Goal: Task Accomplishment & Management: Complete application form

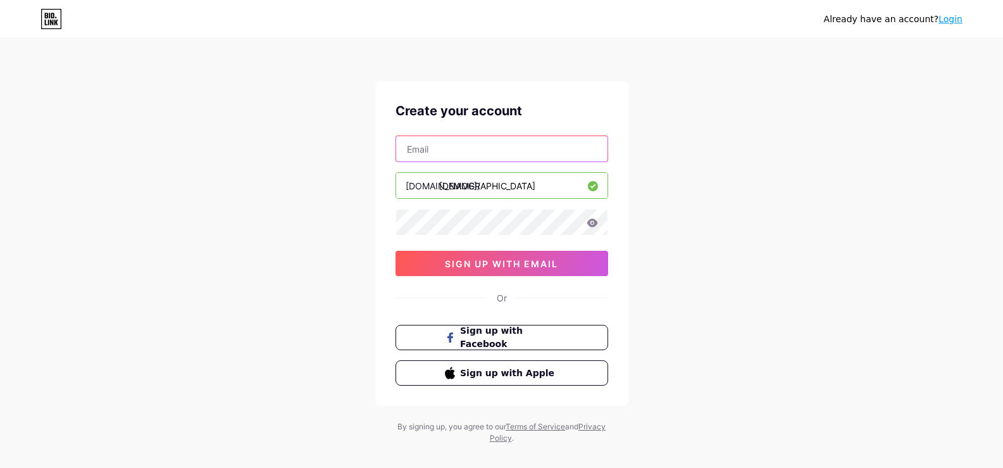
click at [444, 156] on input "text" at bounding box center [501, 148] width 211 height 25
type input "[EMAIL_ADDRESS][DOMAIN_NAME]"
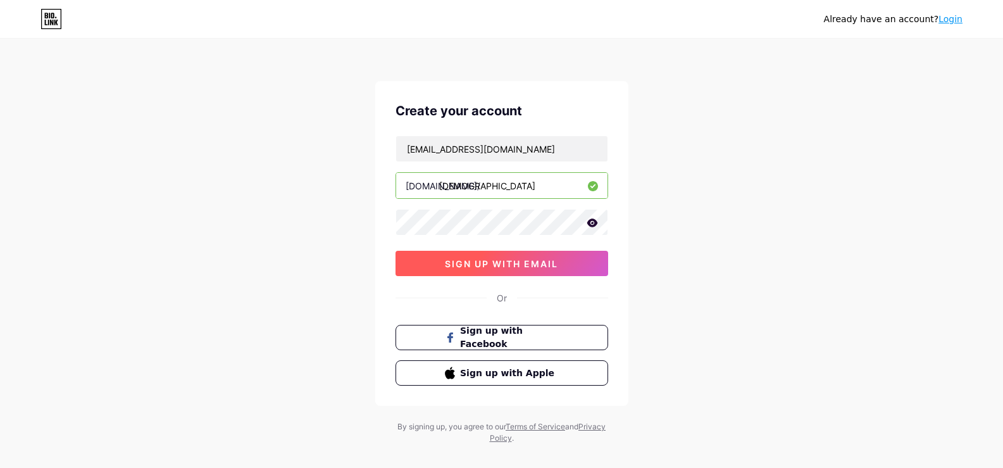
click at [456, 265] on span "sign up with email" at bounding box center [501, 263] width 113 height 11
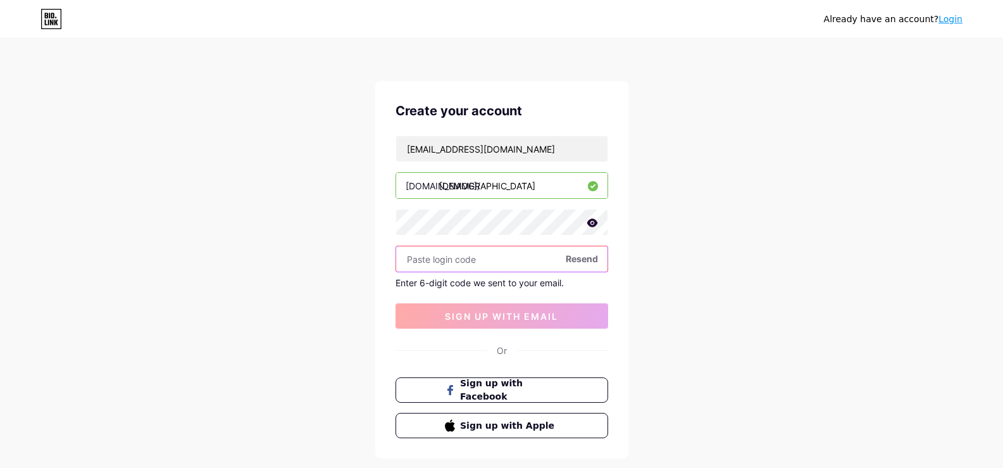
paste input "442850"
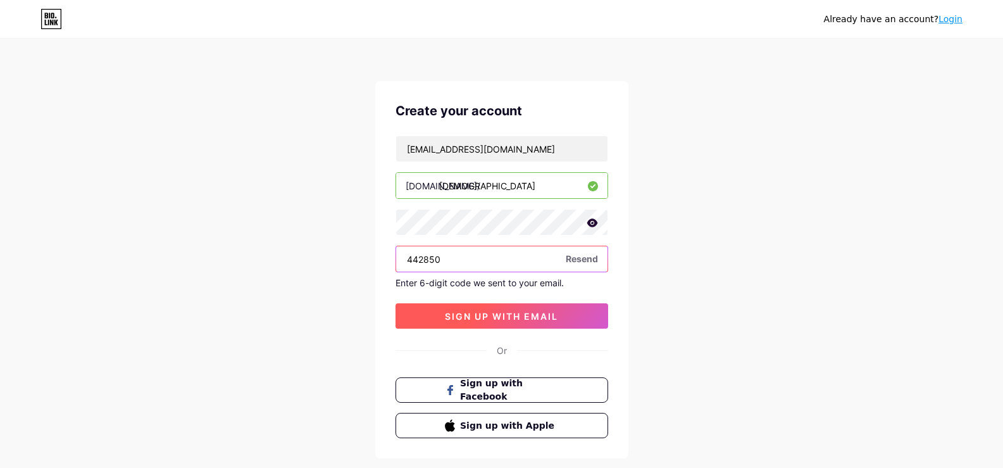
type input "442850"
click at [505, 313] on span "sign up with email" at bounding box center [501, 316] width 113 height 11
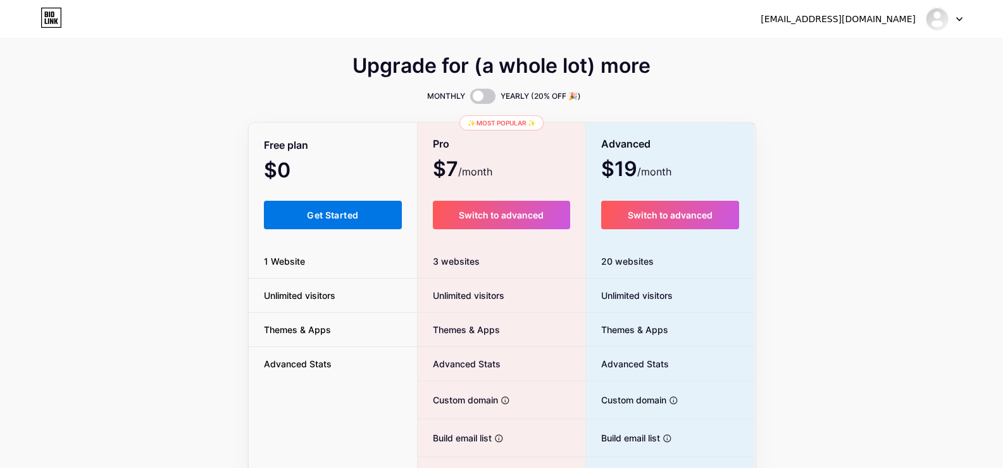
click at [329, 218] on span "Get Started" at bounding box center [332, 215] width 51 height 11
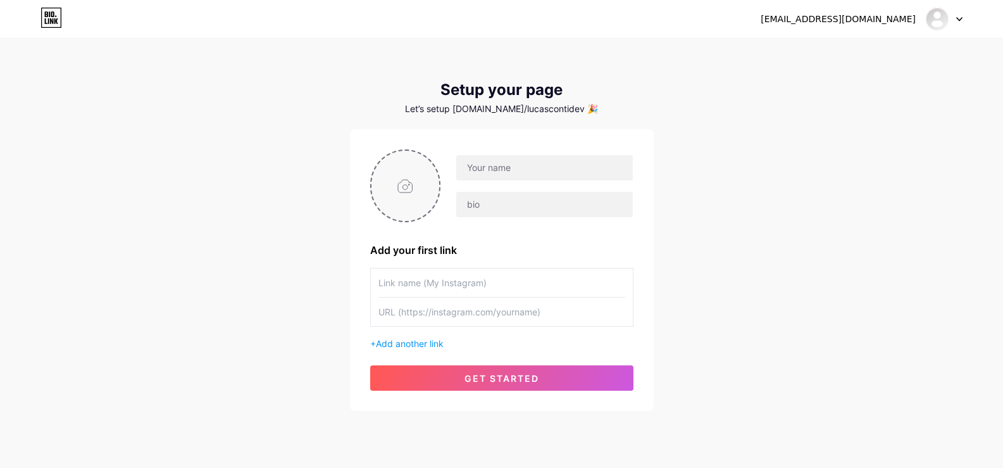
click at [408, 194] on input "file" at bounding box center [406, 186] width 68 height 70
type input "C:\fakepath\[PERSON_NAME].jpg"
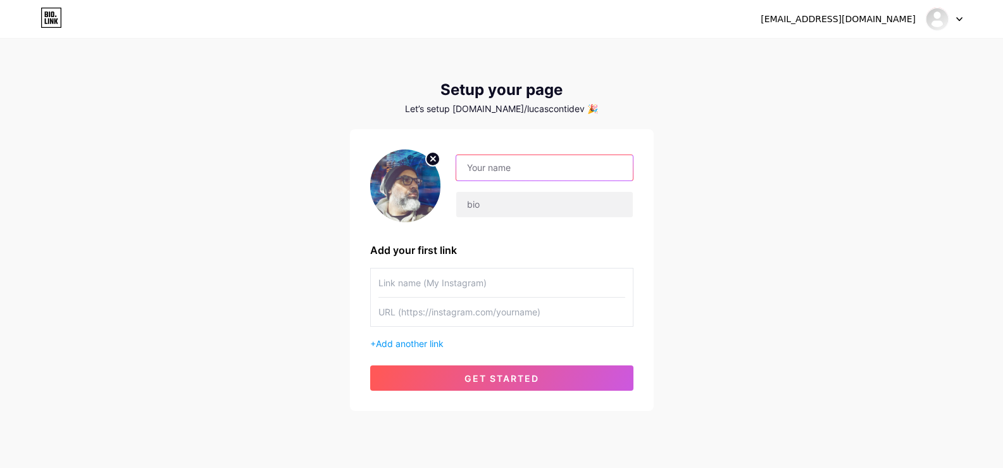
click at [525, 168] on input "text" at bounding box center [544, 167] width 176 height 25
type input "[PERSON_NAME] Dev"
click at [318, 206] on div "[EMAIL_ADDRESS][DOMAIN_NAME] Dashboard Logout Setup your page Let’s setup [DOMA…" at bounding box center [501, 225] width 1003 height 451
click at [434, 287] on input "text" at bounding box center [502, 282] width 247 height 28
click at [423, 346] on span "Add another link" at bounding box center [410, 343] width 68 height 11
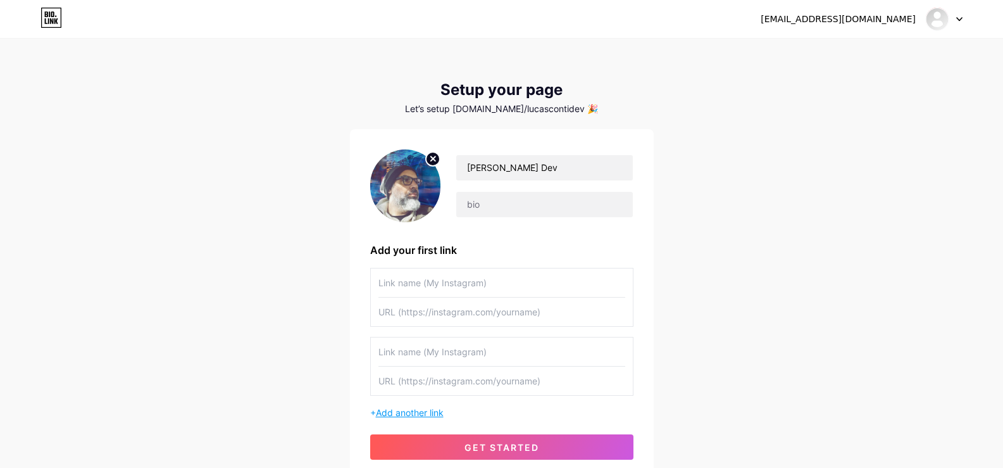
click at [411, 416] on span "Add another link" at bounding box center [410, 412] width 68 height 11
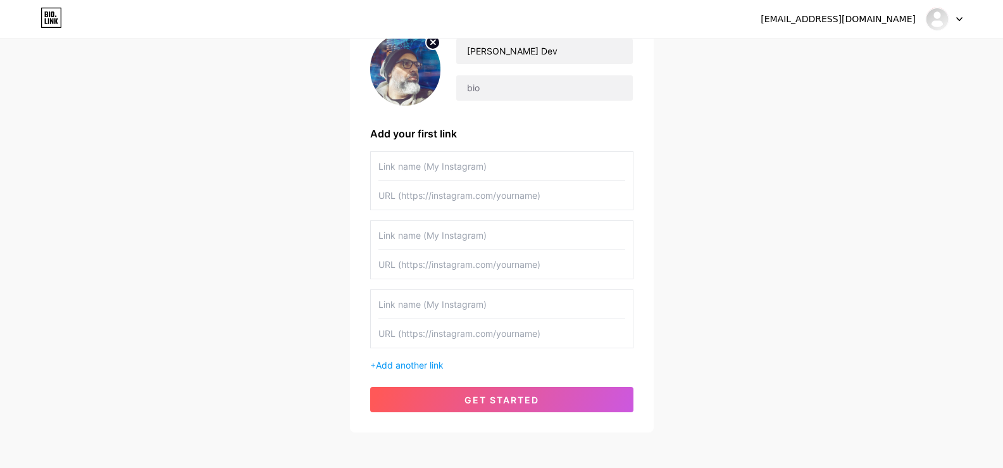
scroll to position [127, 0]
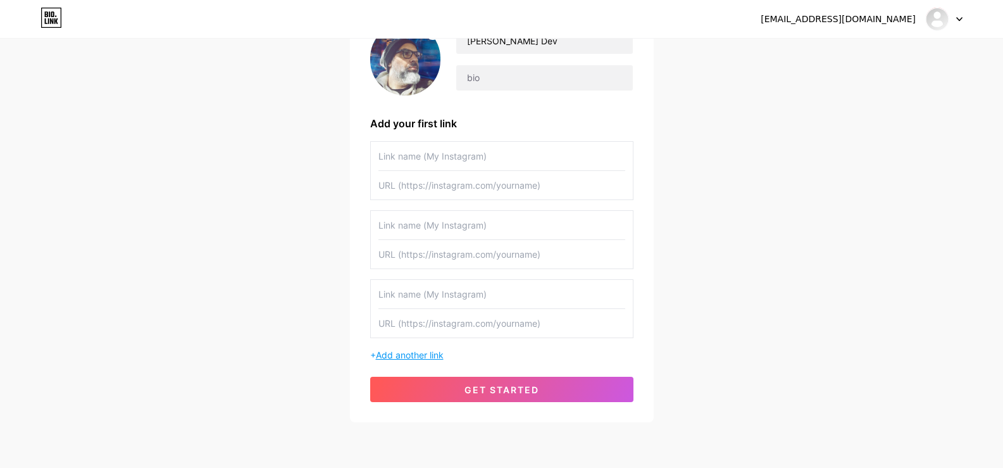
click at [397, 351] on span "Add another link" at bounding box center [410, 354] width 68 height 11
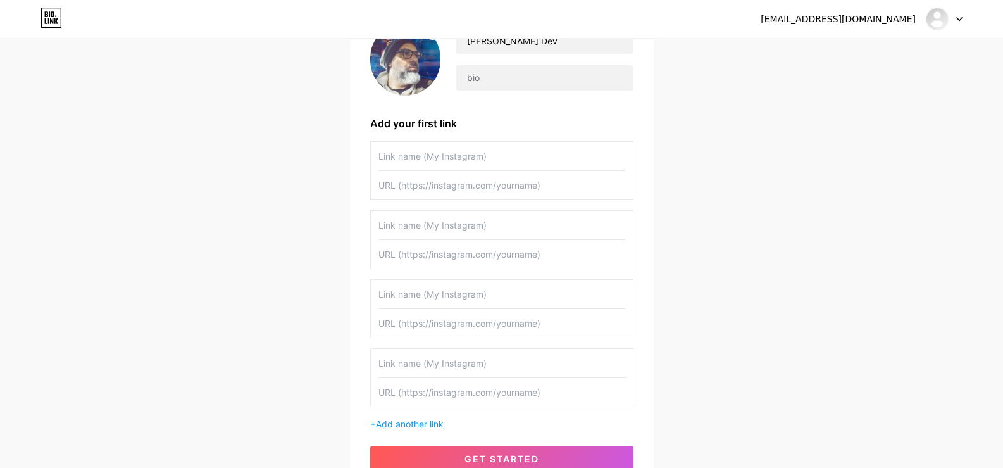
click at [418, 157] on input "text" at bounding box center [502, 156] width 247 height 28
type input "Sitio Web"
click at [470, 188] on input "text" at bounding box center [502, 185] width 247 height 28
click at [444, 190] on input "text" at bounding box center [502, 185] width 247 height 28
paste input "[URL][DOMAIN_NAME]"
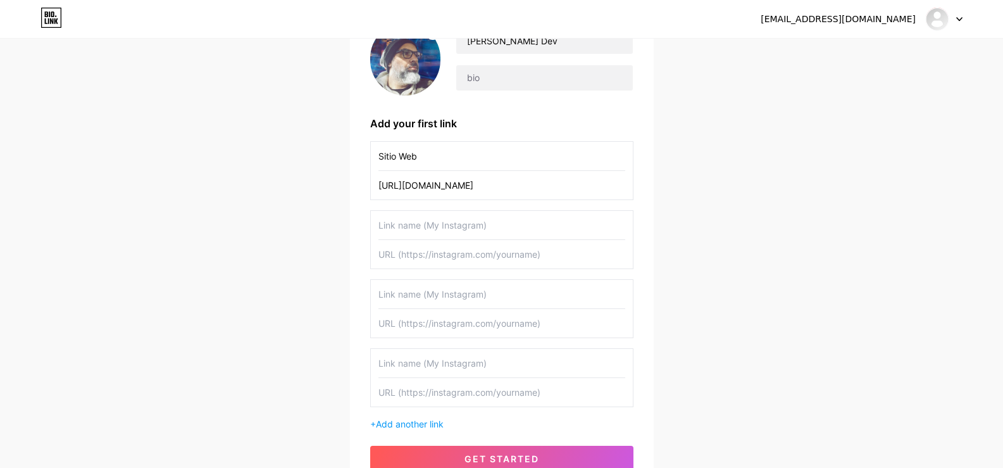
type input "[URL][DOMAIN_NAME]"
click at [447, 227] on input "text" at bounding box center [502, 225] width 247 height 28
type input "Quiero mi diagnostico gratis"
click at [485, 256] on input "text" at bounding box center [502, 254] width 247 height 28
paste input "[URL][DOMAIN_NAME]"
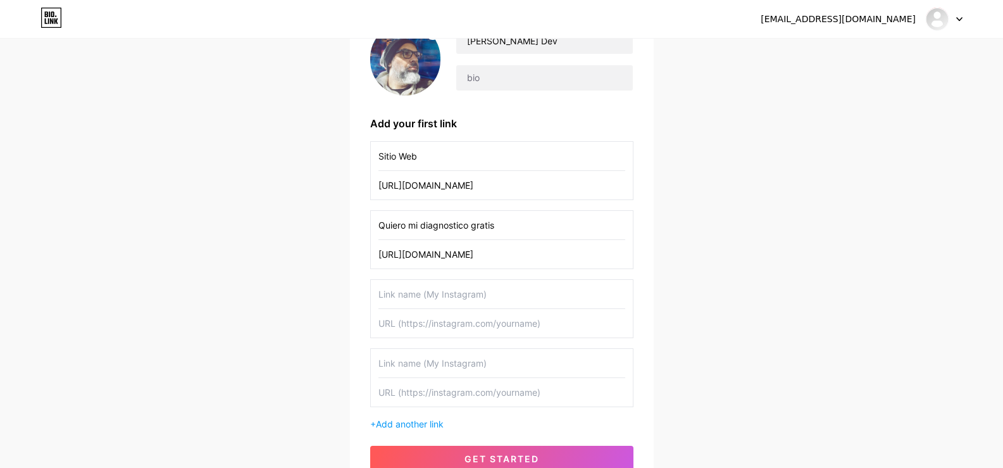
type input "[URL][DOMAIN_NAME]"
click at [643, 232] on div "[PERSON_NAME] Dev Add your first link Sitio Web [URL][DOMAIN_NAME] Quiero mi di…" at bounding box center [502, 247] width 304 height 489
drag, startPoint x: 502, startPoint y: 224, endPoint x: 359, endPoint y: 226, distance: 143.1
click at [359, 226] on div "[PERSON_NAME] Dev Add your first link Sitio Web [URL][DOMAIN_NAME] Quiero mi di…" at bounding box center [502, 247] width 304 height 489
click at [418, 362] on input "text" at bounding box center [502, 363] width 247 height 28
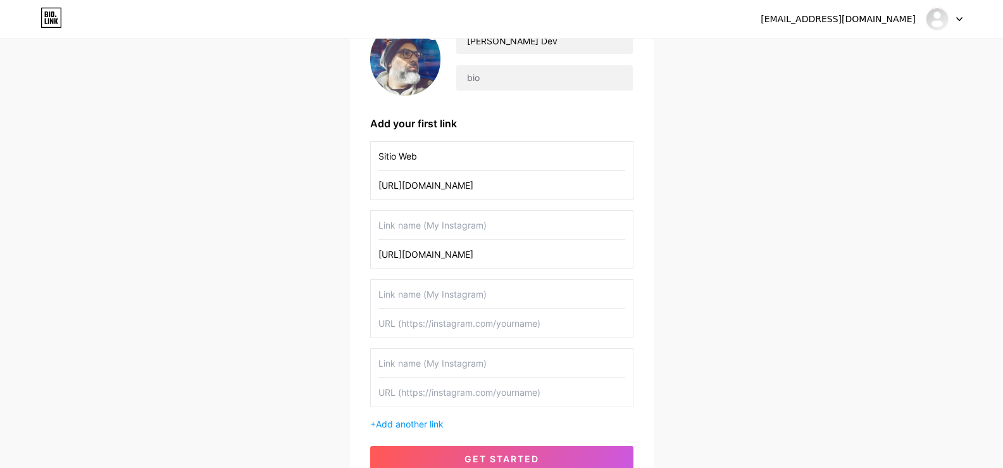
paste input "Quiero mi diagnostico gratis"
type input "Quiero mi diagnostico gratis"
drag, startPoint x: 541, startPoint y: 258, endPoint x: 356, endPoint y: 256, distance: 184.2
click at [356, 256] on div "[PERSON_NAME] Dev Add your first link Sitio Web [URL][DOMAIN_NAME] [URL][DOMAIN…" at bounding box center [502, 247] width 304 height 489
click at [394, 387] on input "text" at bounding box center [502, 392] width 247 height 28
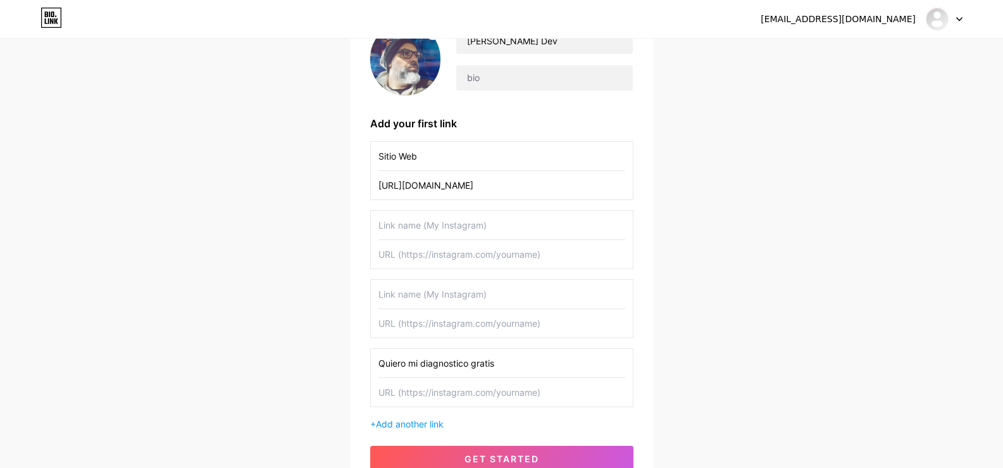
paste input "[URL][DOMAIN_NAME]"
type input "[URL][DOMAIN_NAME]"
click at [427, 225] on input "text" at bounding box center [502, 225] width 247 height 28
type input "Reservar una cita"
click at [465, 254] on input "text" at bounding box center [502, 254] width 247 height 28
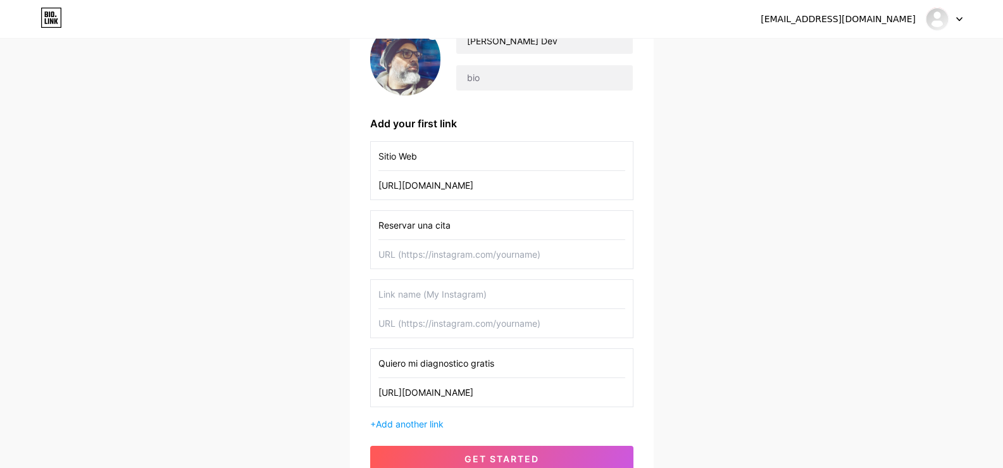
paste input "[URL][DOMAIN_NAME]"
type input "[URL][DOMAIN_NAME]"
click at [460, 294] on input "text" at bounding box center [502, 294] width 247 height 28
type input "Whatsapp"
click at [451, 322] on input "text" at bounding box center [502, 323] width 247 height 28
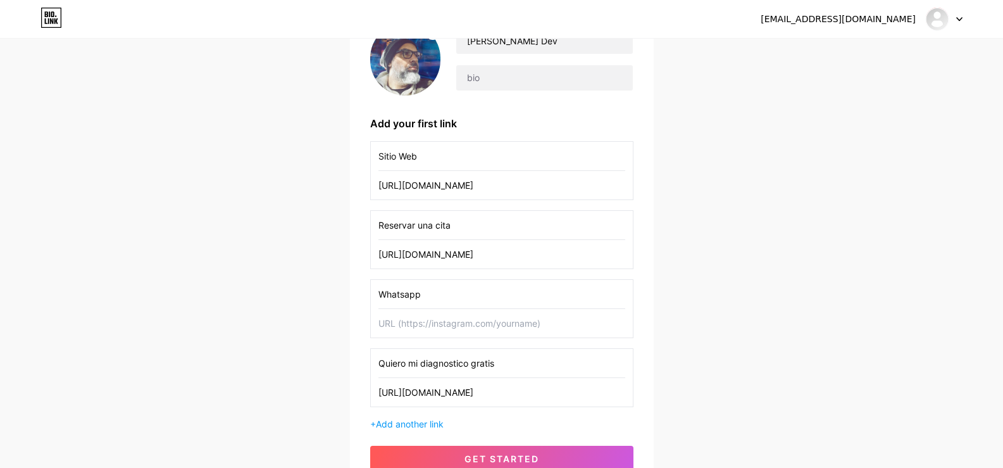
paste input "[URL][DOMAIN_NAME]"
type input "[URL][DOMAIN_NAME]"
click at [512, 73] on input "text" at bounding box center [544, 77] width 176 height 25
paste input "🚀 Webs modernas & Automatizaciones 💻 Django | Python | React 📈 Ayudo a digitali…"
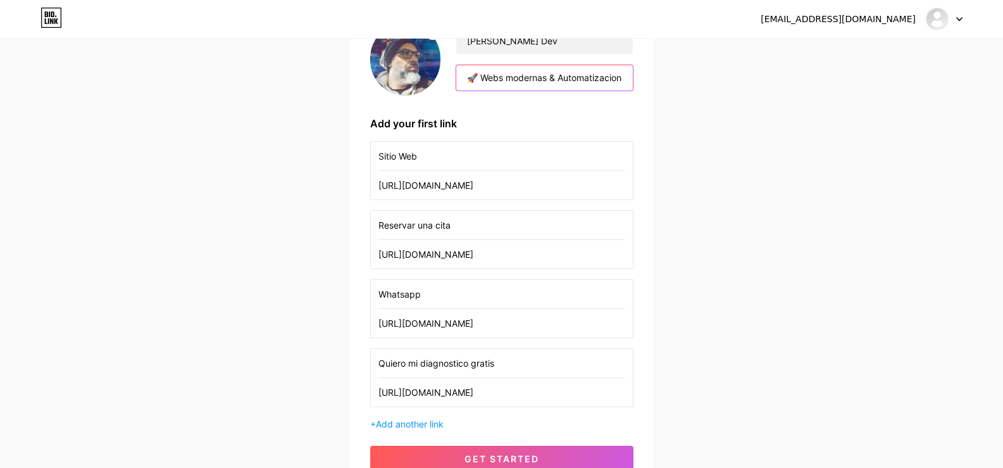
drag, startPoint x: 625, startPoint y: 77, endPoint x: 423, endPoint y: 78, distance: 201.3
click at [423, 78] on div "[PERSON_NAME] Dev 🚀 Webs modernas & Automatizaciones 💻 Django | Python | React …" at bounding box center [501, 59] width 263 height 73
click at [561, 76] on input "🚀 Webs modernas & Automatizaciones 💻 Django | Python | React 📈 Ayudo a digitali…" at bounding box center [544, 77] width 176 height 25
click at [620, 80] on input "🚀 Webs modernas & Automatizaciones 💻 Django | Python | React 📈 Ayudo a digitali…" at bounding box center [544, 77] width 176 height 25
click at [623, 80] on input "🚀 Webs modernas & Automatizaciones 💻 Django | Python | React 📈 Ayudo a digitali…" at bounding box center [544, 77] width 176 height 25
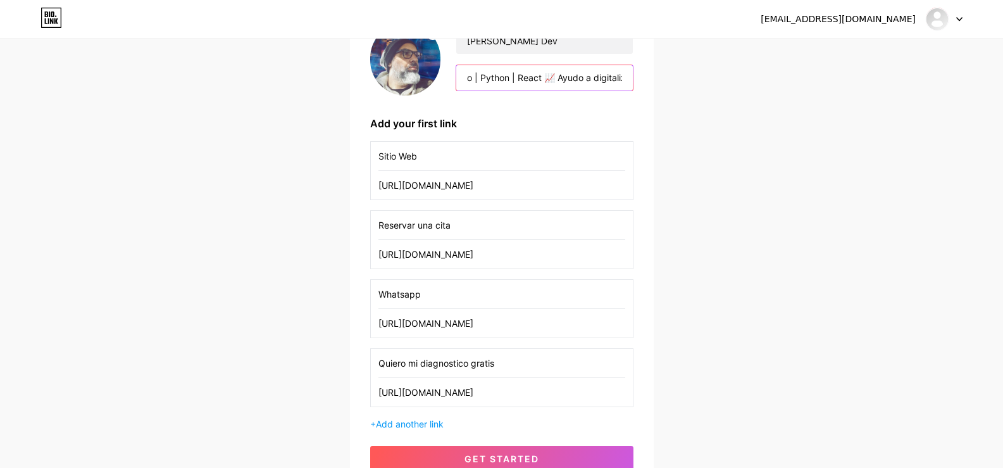
scroll to position [0, 262]
click at [575, 77] on input "🚀 Webs modernas & Automatizaciones 💻 Django | Python | React 📈 Ayudo a digitali…" at bounding box center [544, 77] width 176 height 25
click at [504, 81] on input "🚀 Webs modernas & Automatizaciones 💻 Django | Python | React 📈 Ayudo a digitali…" at bounding box center [544, 77] width 176 height 25
click at [465, 78] on input "🚀 Webs modernas & Automatizaciones 💻 Django | Python | React Ayudo a digitaliza…" at bounding box center [544, 77] width 176 height 25
click at [494, 80] on input "🚀 Webs modernas & Automatizaciones 💻 Django | Python | React 📈 Ayudo a digitali…" at bounding box center [544, 77] width 176 height 25
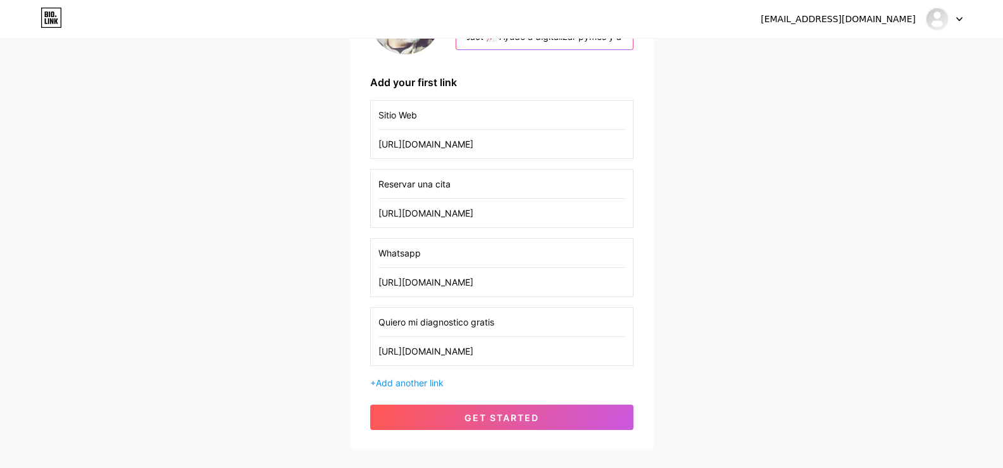
scroll to position [190, 0]
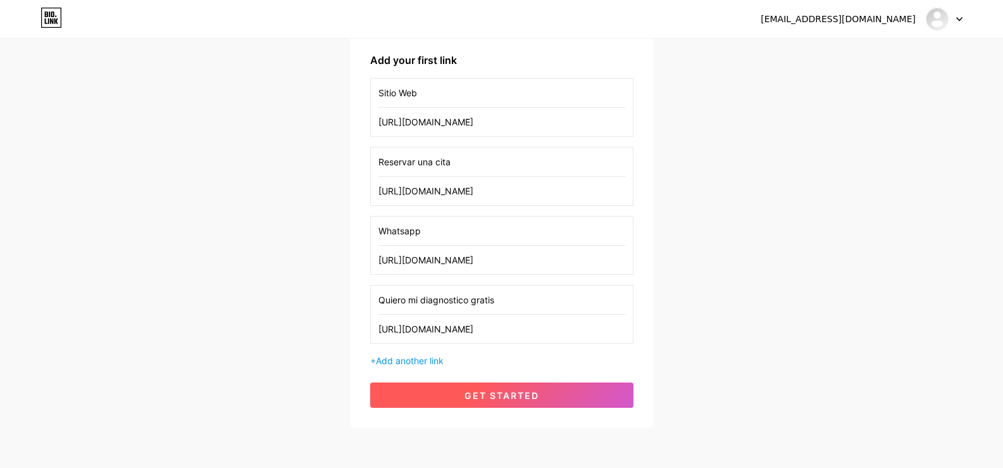
type input "🚀 Webs modernas & Automatizaciones 💻 Django | Python | React 📈 Ayudo a digitali…"
click at [503, 389] on button "get started" at bounding box center [501, 394] width 263 height 25
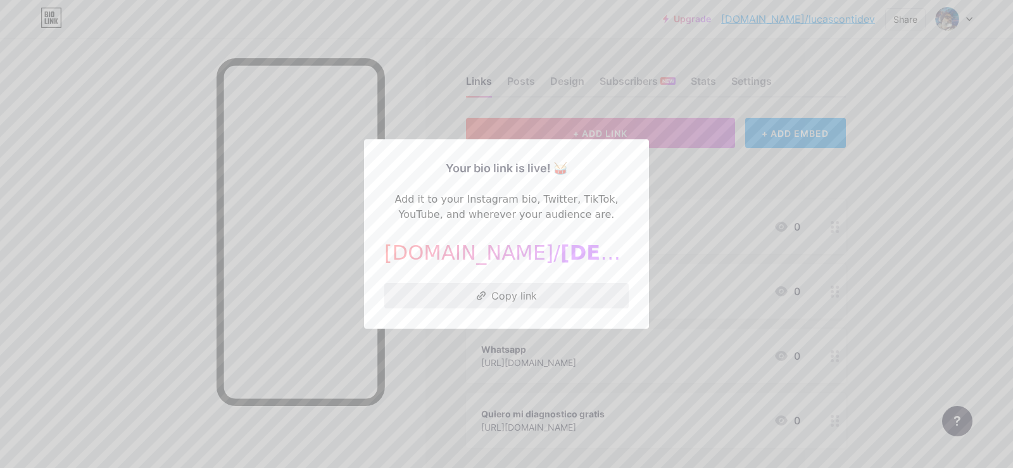
click at [506, 294] on button "Copy link" at bounding box center [506, 295] width 244 height 25
click at [893, 84] on div at bounding box center [506, 234] width 1013 height 468
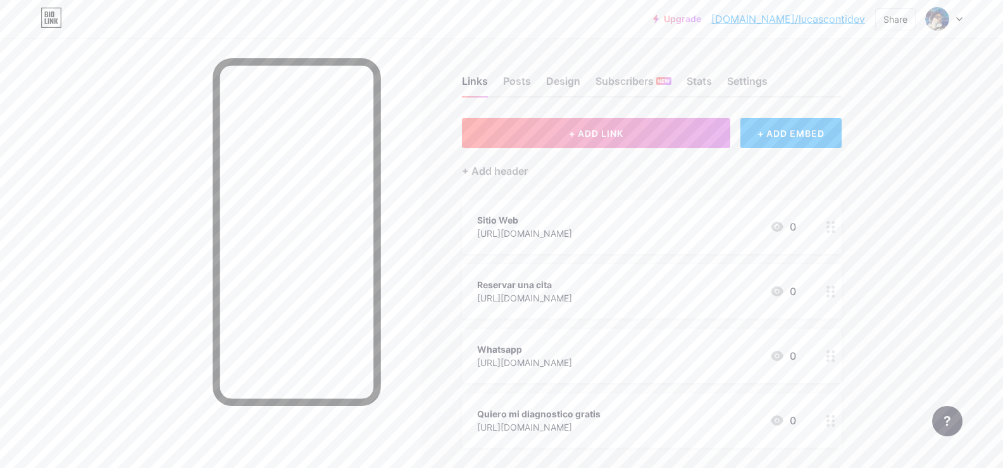
click at [827, 20] on link "[DOMAIN_NAME]/lucascontidev" at bounding box center [789, 18] width 154 height 15
